Goal: Task Accomplishment & Management: Complete application form

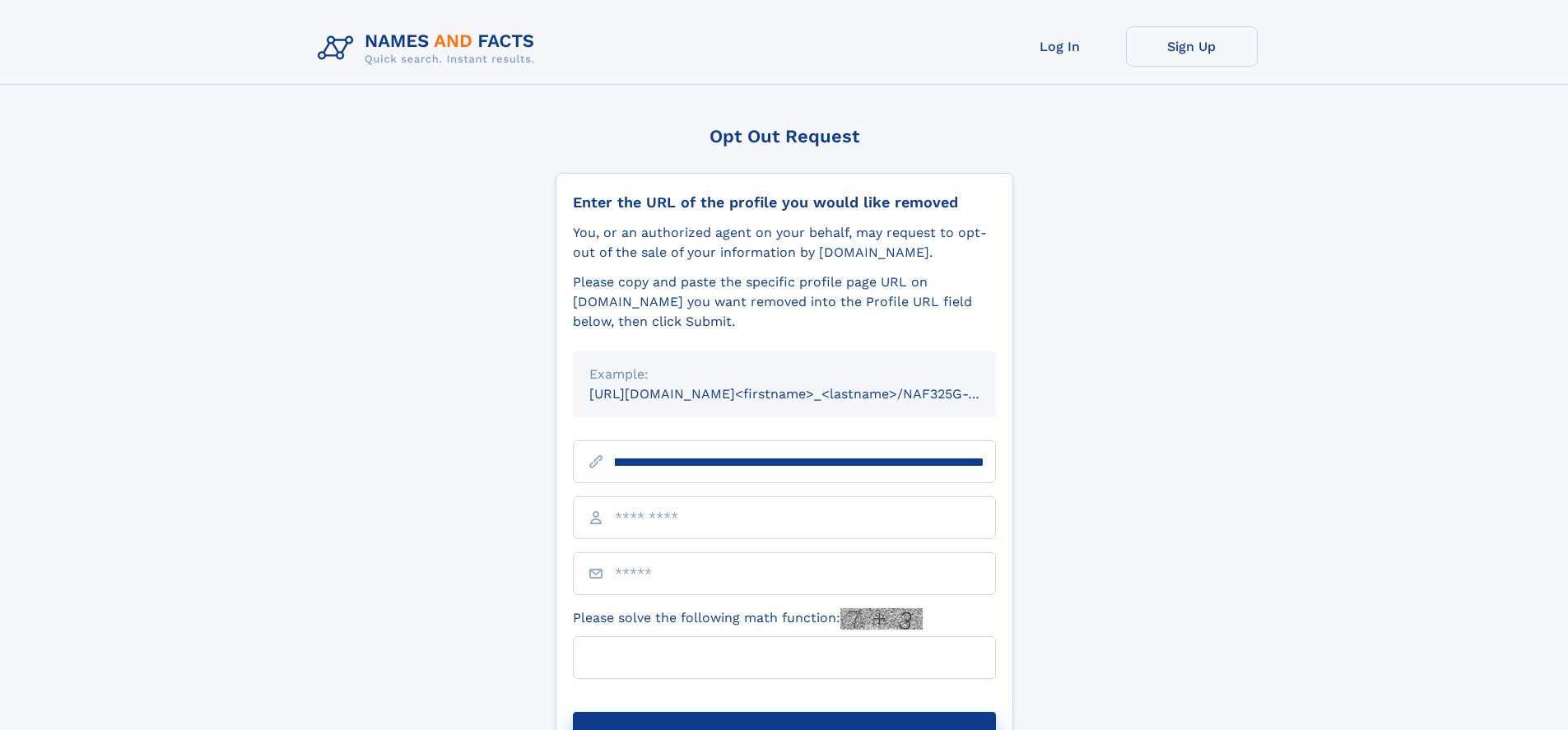
scroll to position [0, 204]
type input "**********"
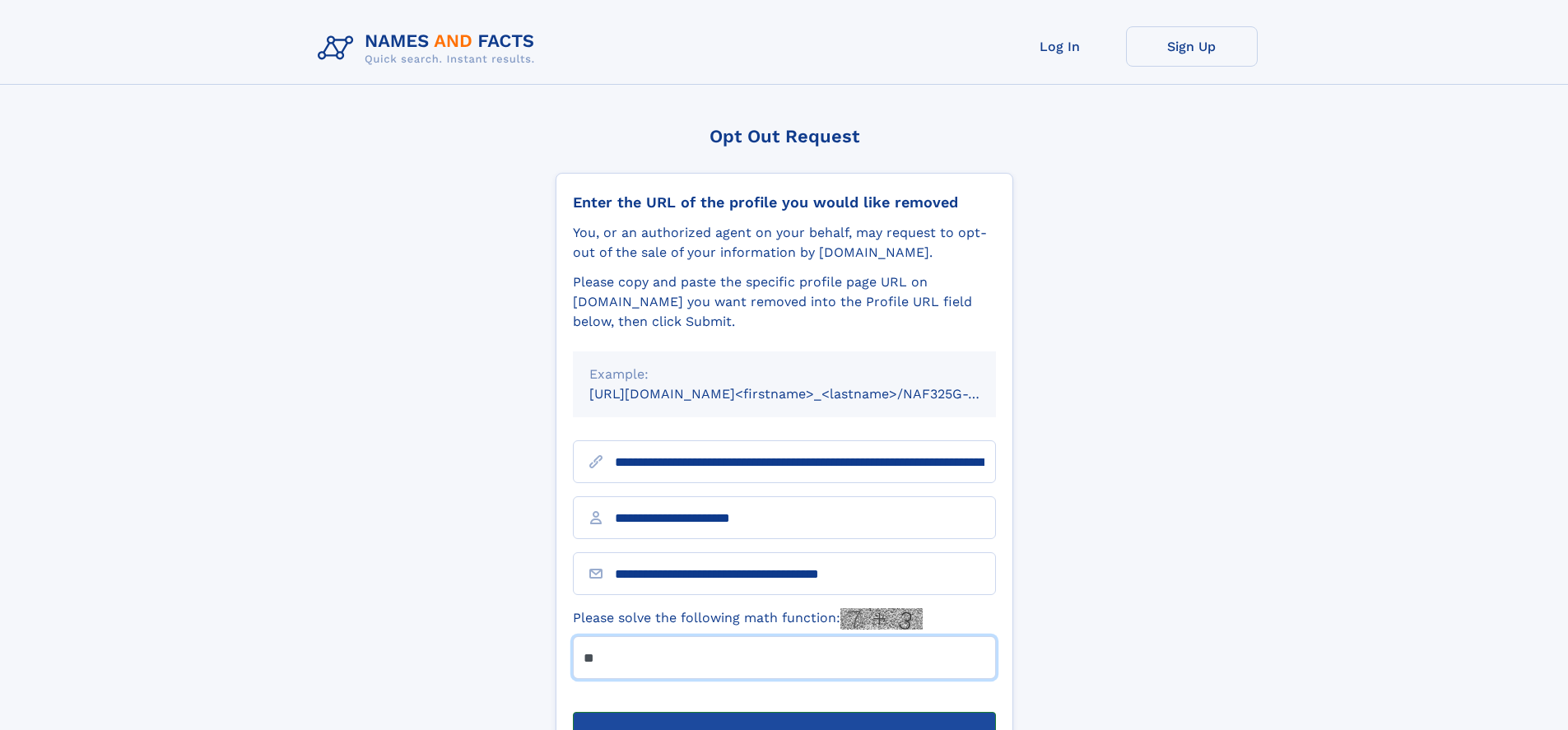
type input "**"
click at [783, 711] on button "Submit Opt Out Request" at bounding box center [784, 737] width 423 height 53
